Goal: Task Accomplishment & Management: Manage account settings

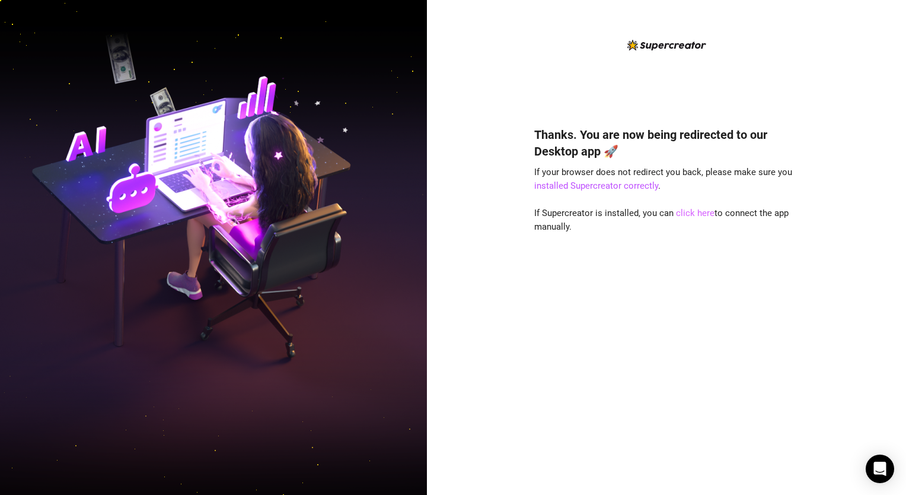
click at [700, 210] on link "click here" at bounding box center [695, 213] width 39 height 11
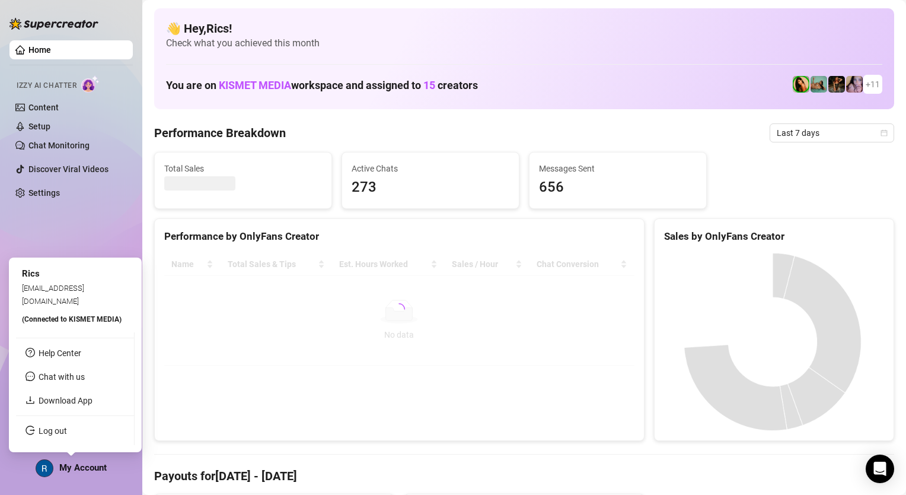
click at [44, 471] on img at bounding box center [44, 468] width 17 height 17
click at [43, 426] on link "Log out" at bounding box center [53, 430] width 28 height 9
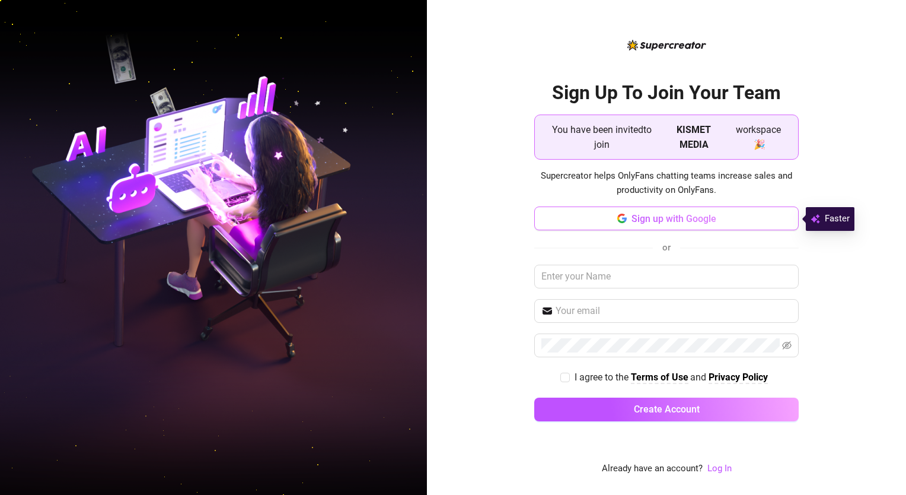
click at [634, 212] on button "Sign up with Google" at bounding box center [666, 218] width 264 height 24
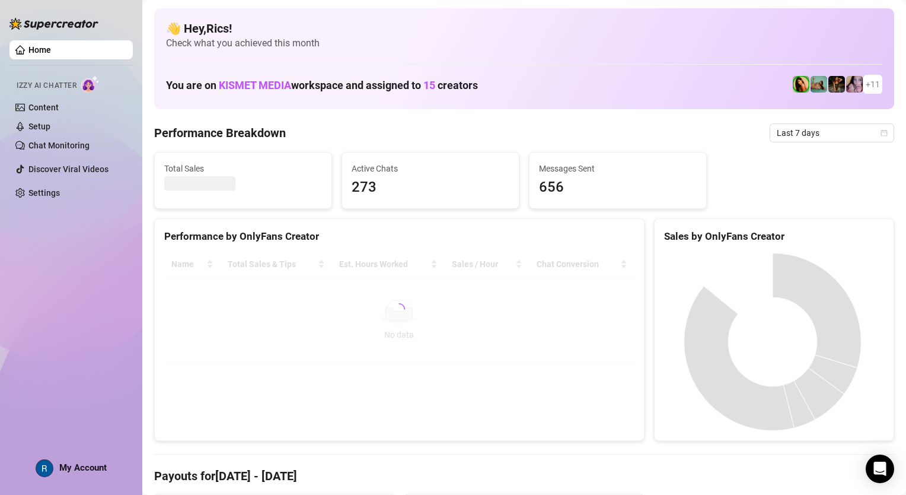
click at [42, 464] on img at bounding box center [44, 468] width 17 height 17
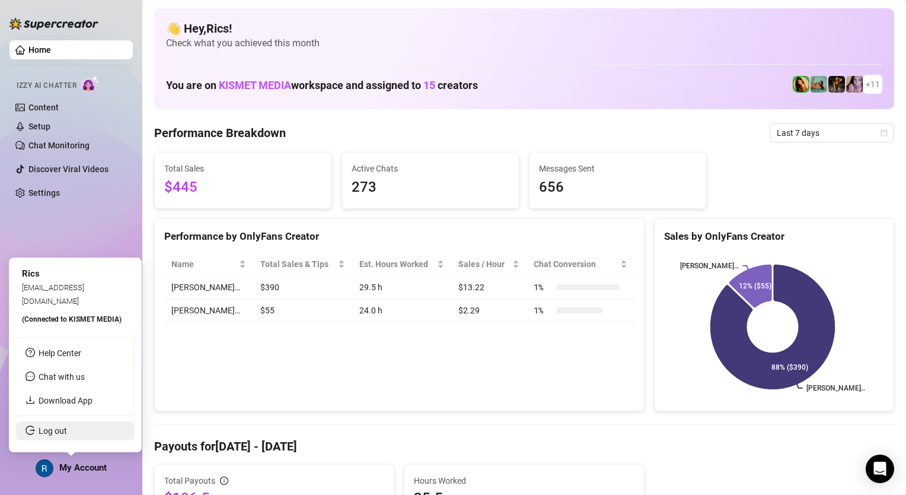
click at [41, 435] on link "Log out" at bounding box center [53, 430] width 28 height 9
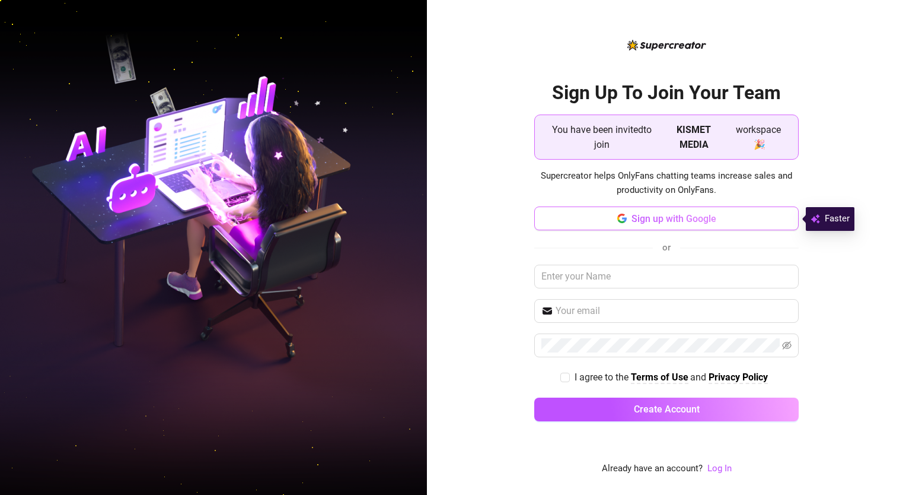
click at [757, 224] on button "Sign up with Google" at bounding box center [666, 218] width 264 height 24
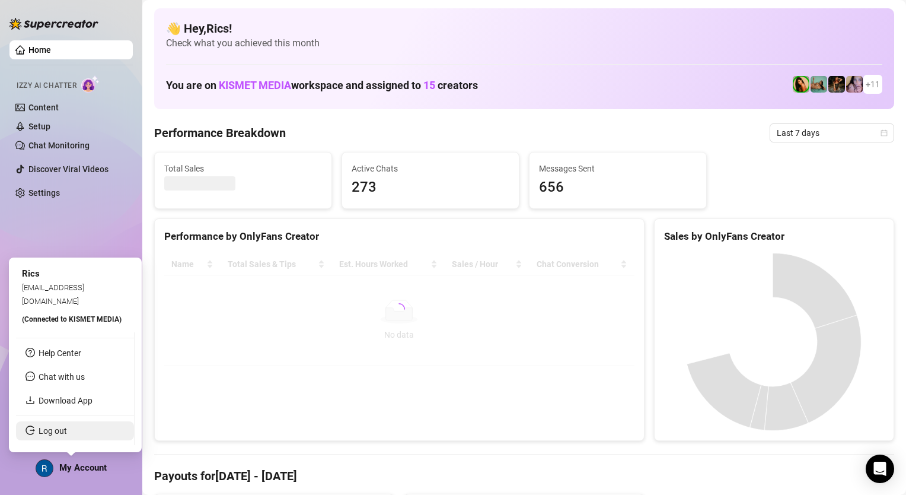
click at [50, 429] on link "Log out" at bounding box center [53, 430] width 28 height 9
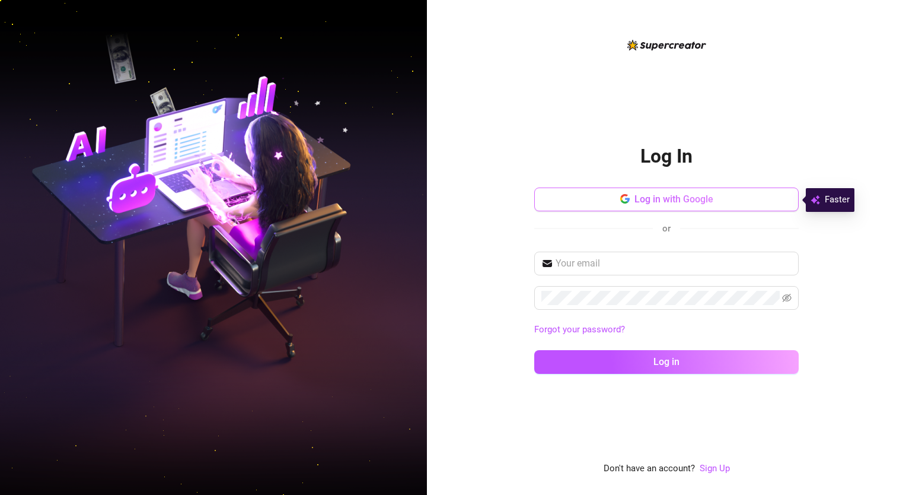
click at [584, 199] on button "Log in with Google" at bounding box center [666, 199] width 264 height 24
